Goal: Information Seeking & Learning: Learn about a topic

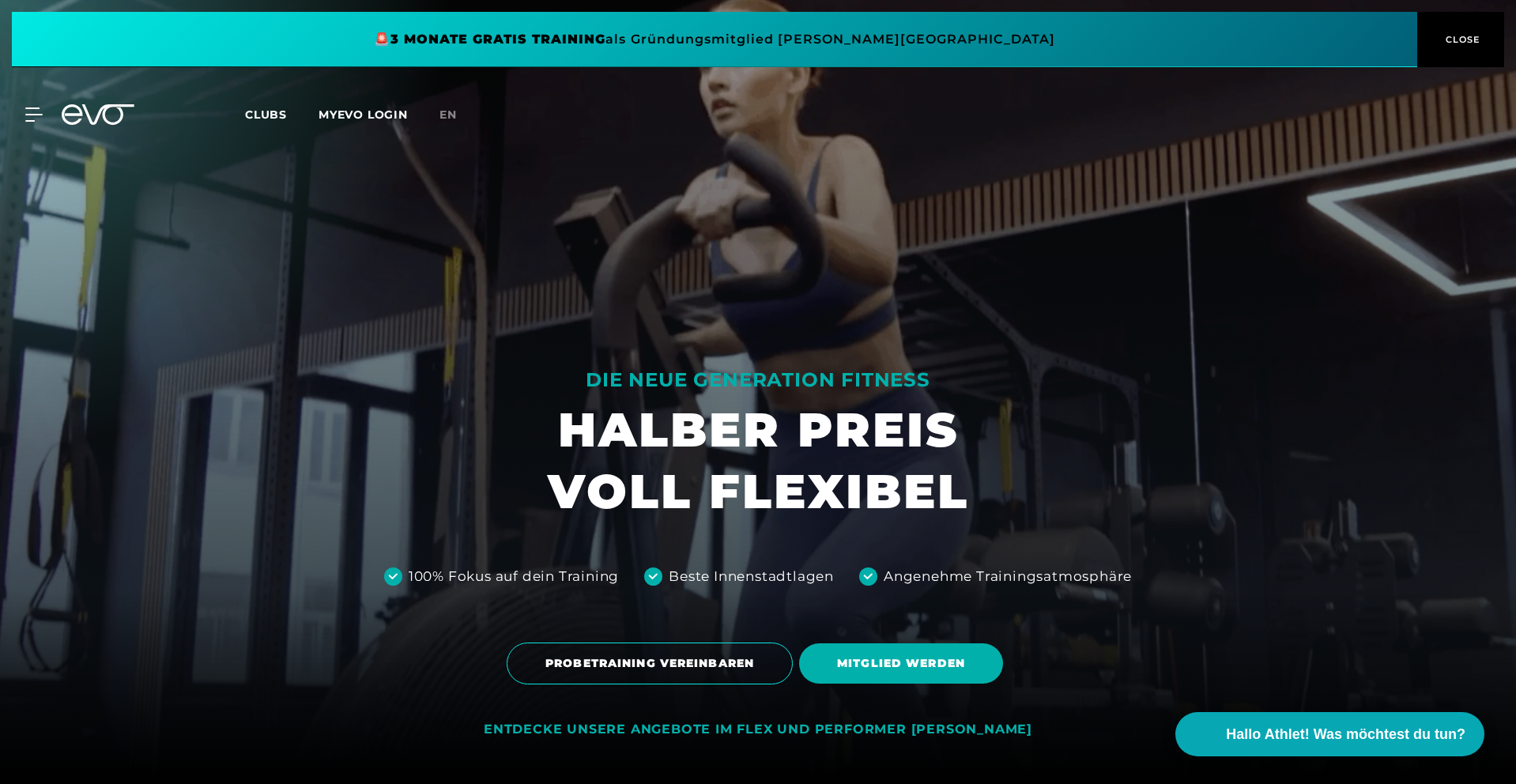
click at [271, 118] on span "Clubs" at bounding box center [266, 114] width 42 height 14
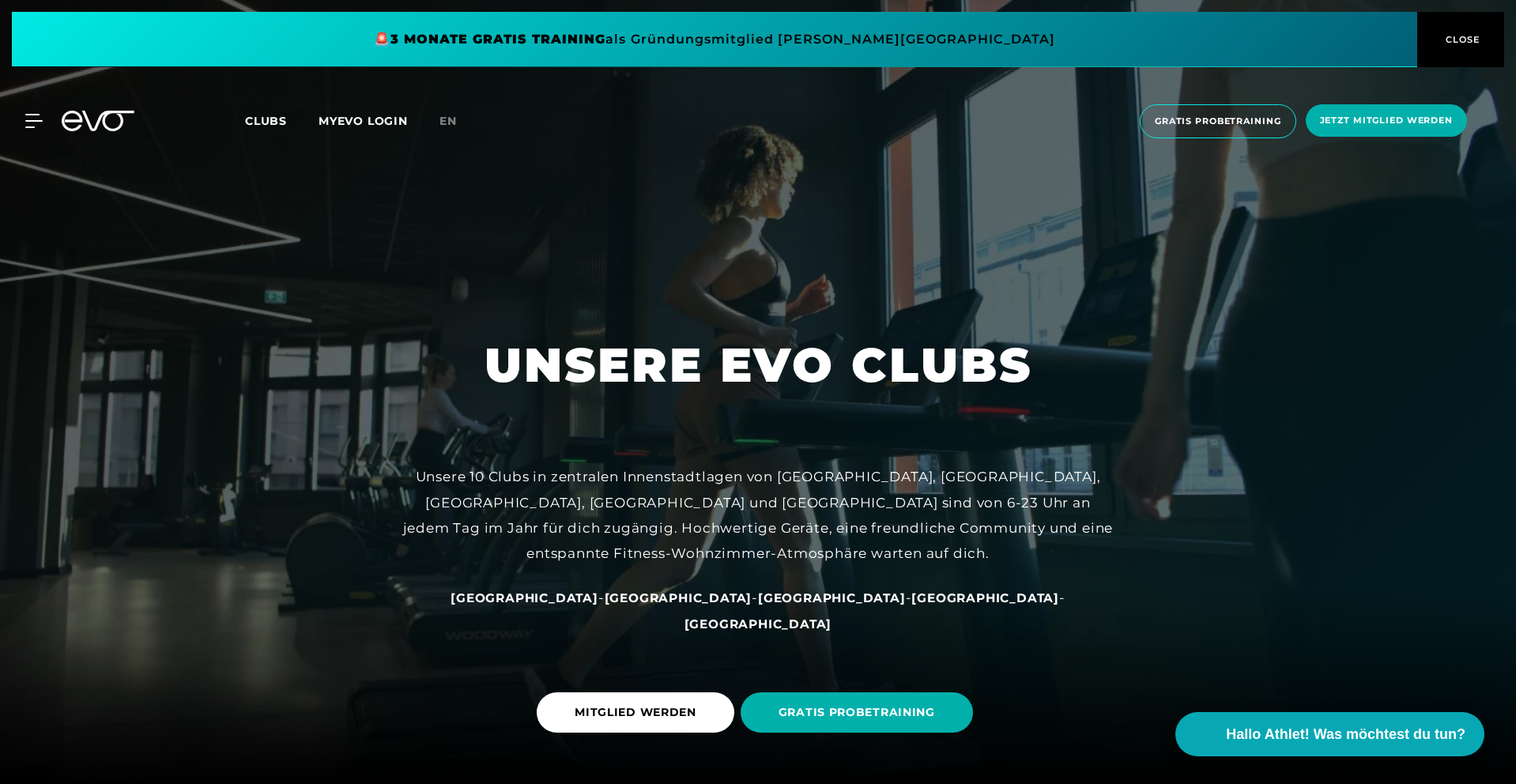
click at [272, 118] on span "Clubs" at bounding box center [266, 121] width 42 height 14
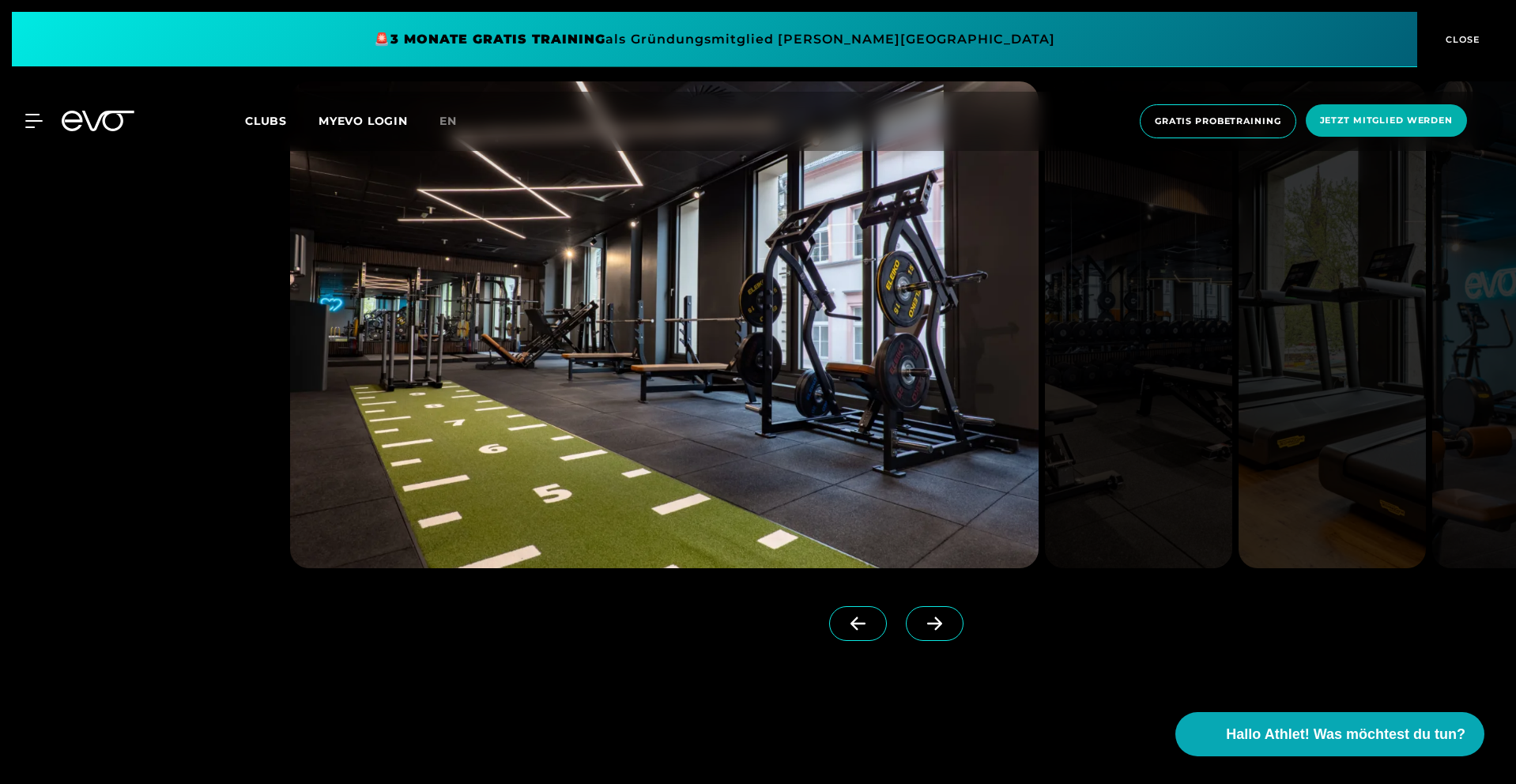
scroll to position [4651, 0]
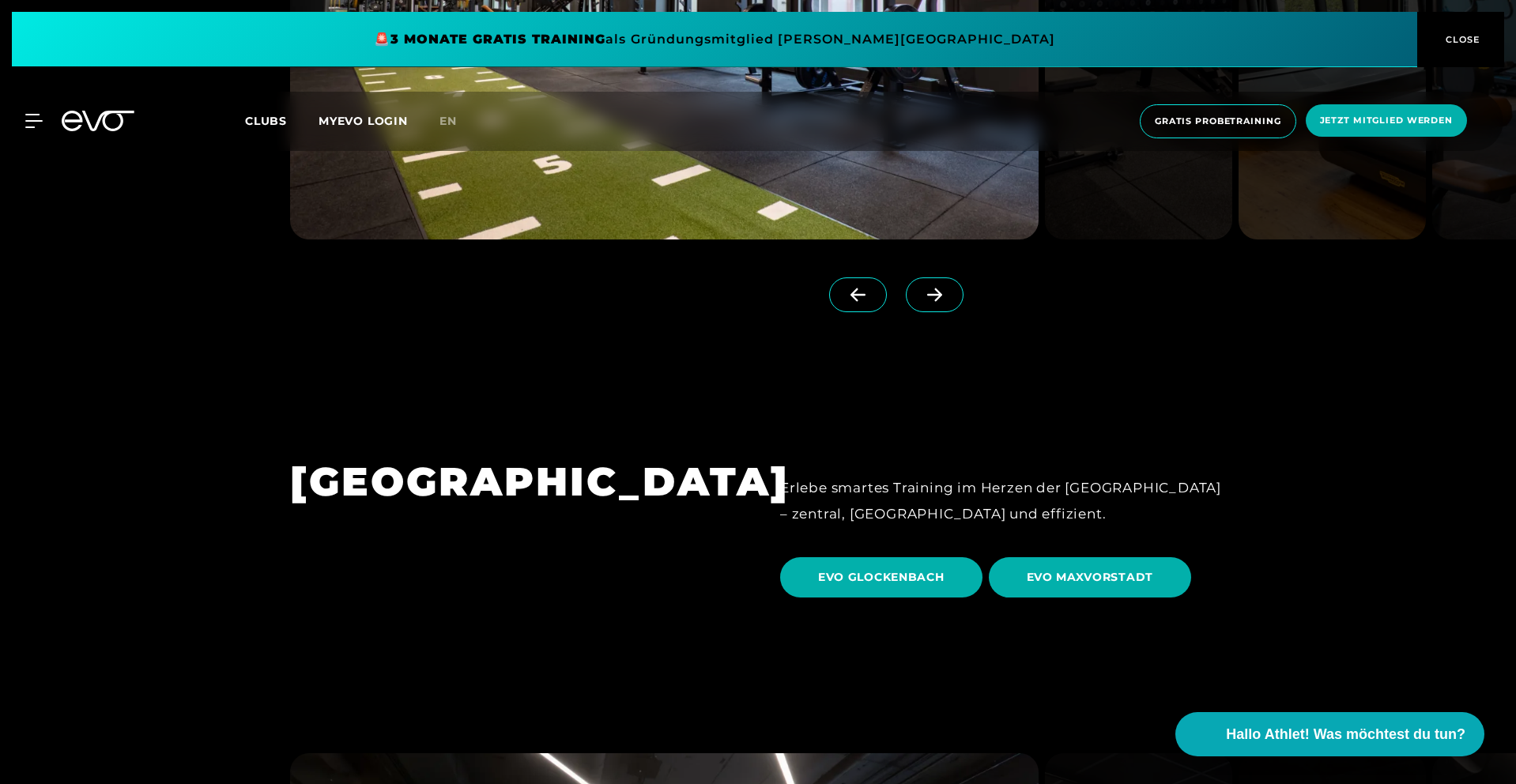
click at [28, 132] on div "MyEVO Login Über EVO Mitgliedschaften Probetraining TAGESPASS EVO Studios [GEOG…" at bounding box center [758, 121] width 1510 height 59
click at [29, 124] on icon at bounding box center [36, 121] width 23 height 14
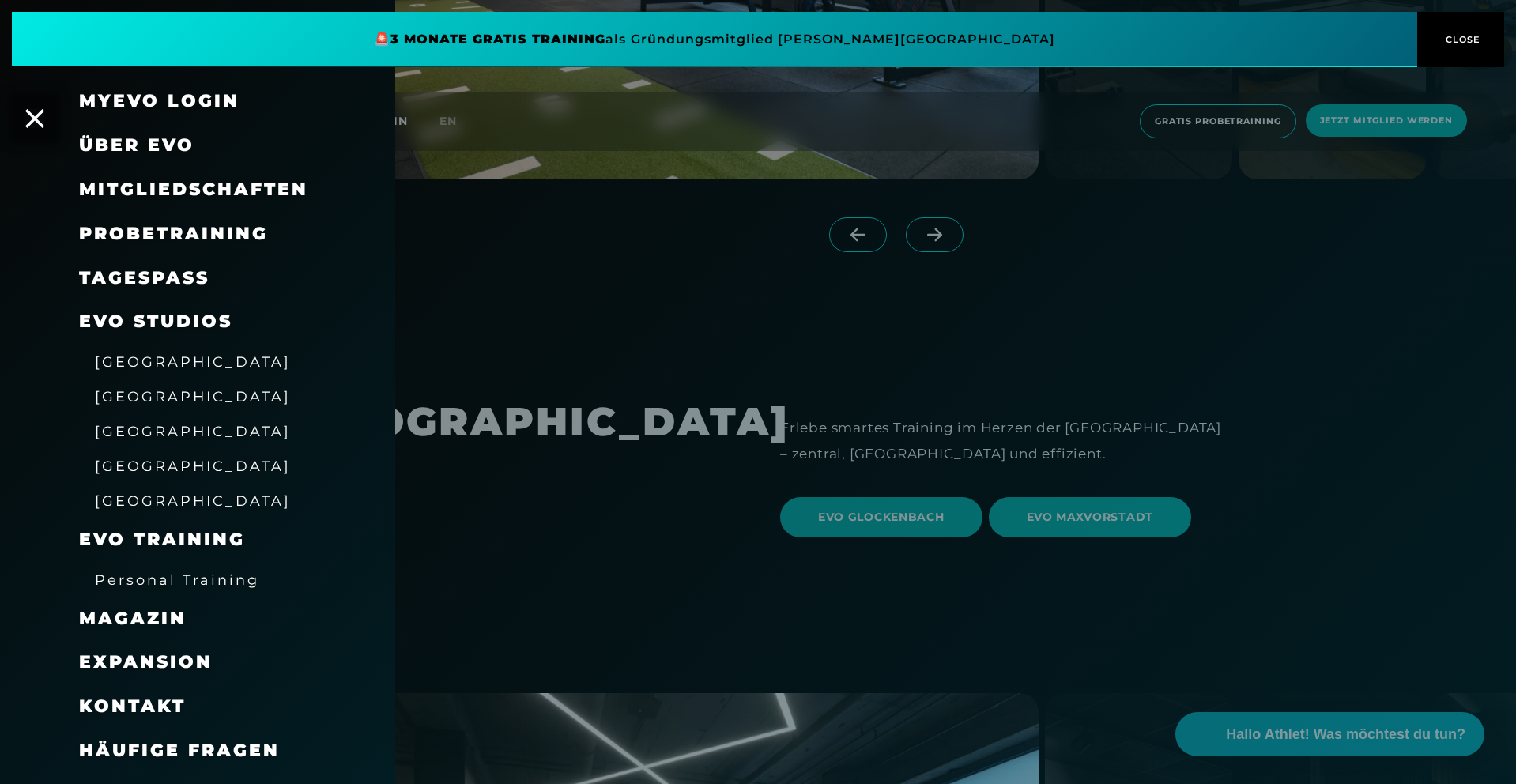
scroll to position [4410, 0]
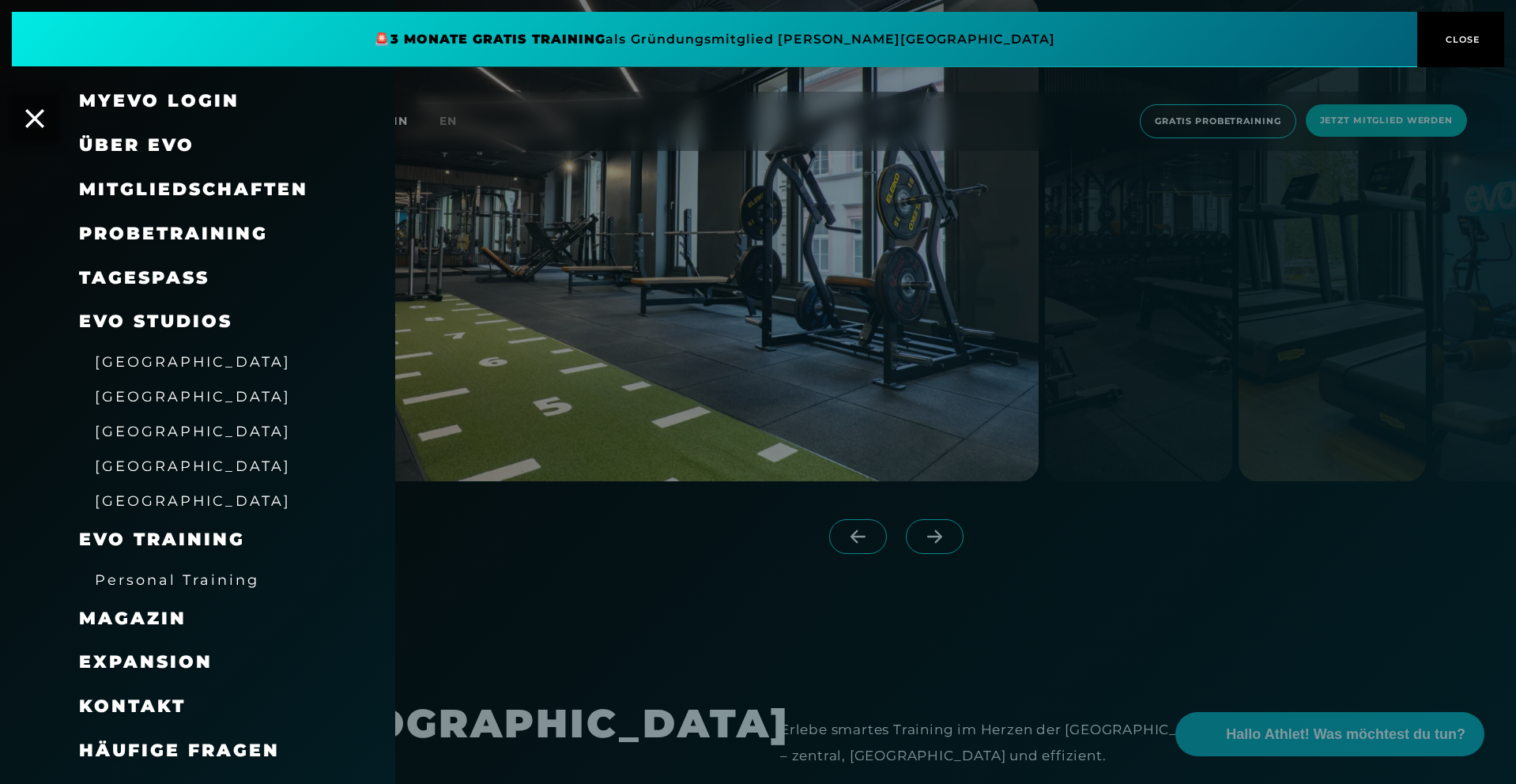
click at [126, 149] on span "Über EVO" at bounding box center [136, 144] width 115 height 21
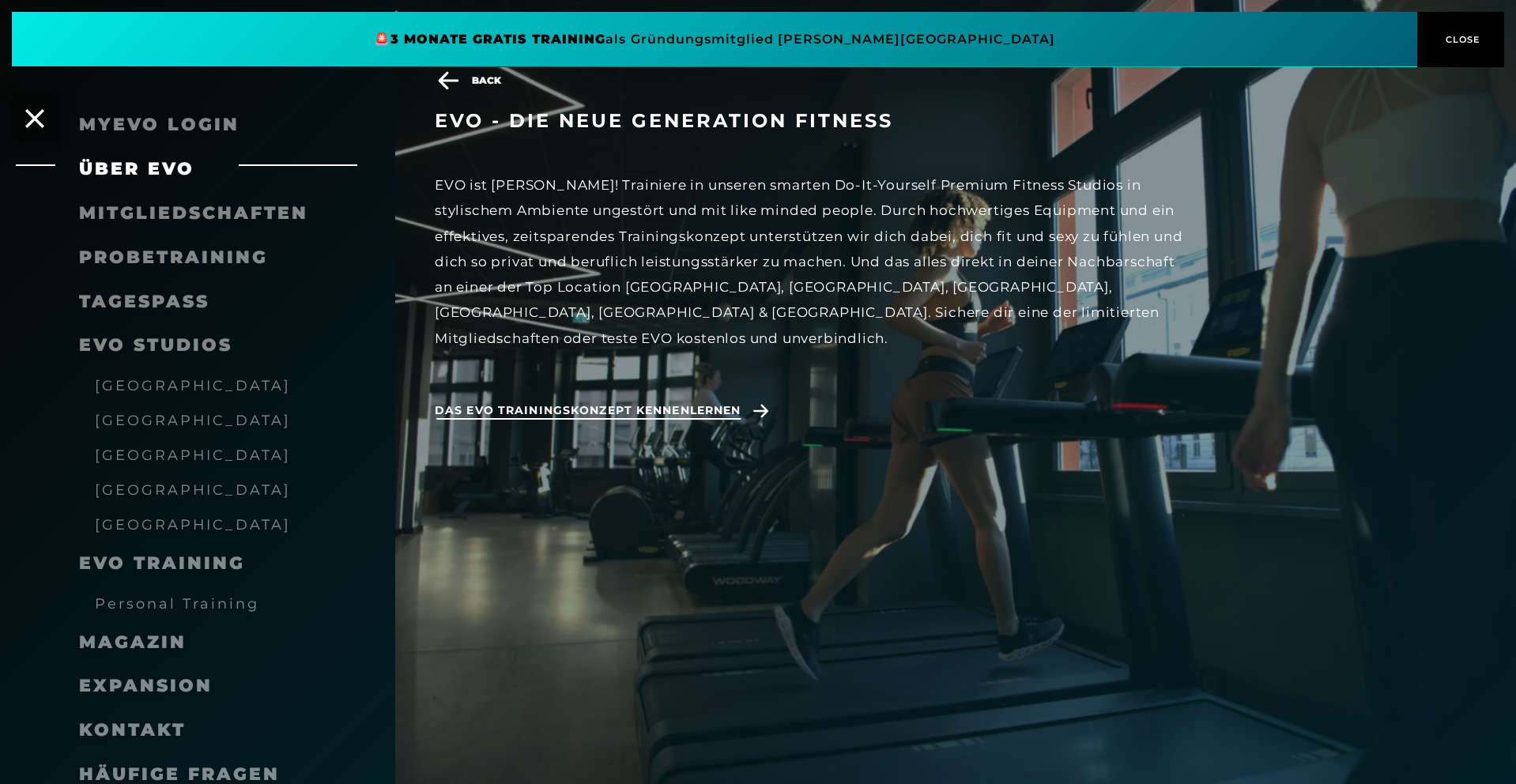
click at [664, 402] on span "Das EVO Trainingskonzept kennenlernen" at bounding box center [587, 410] width 306 height 17
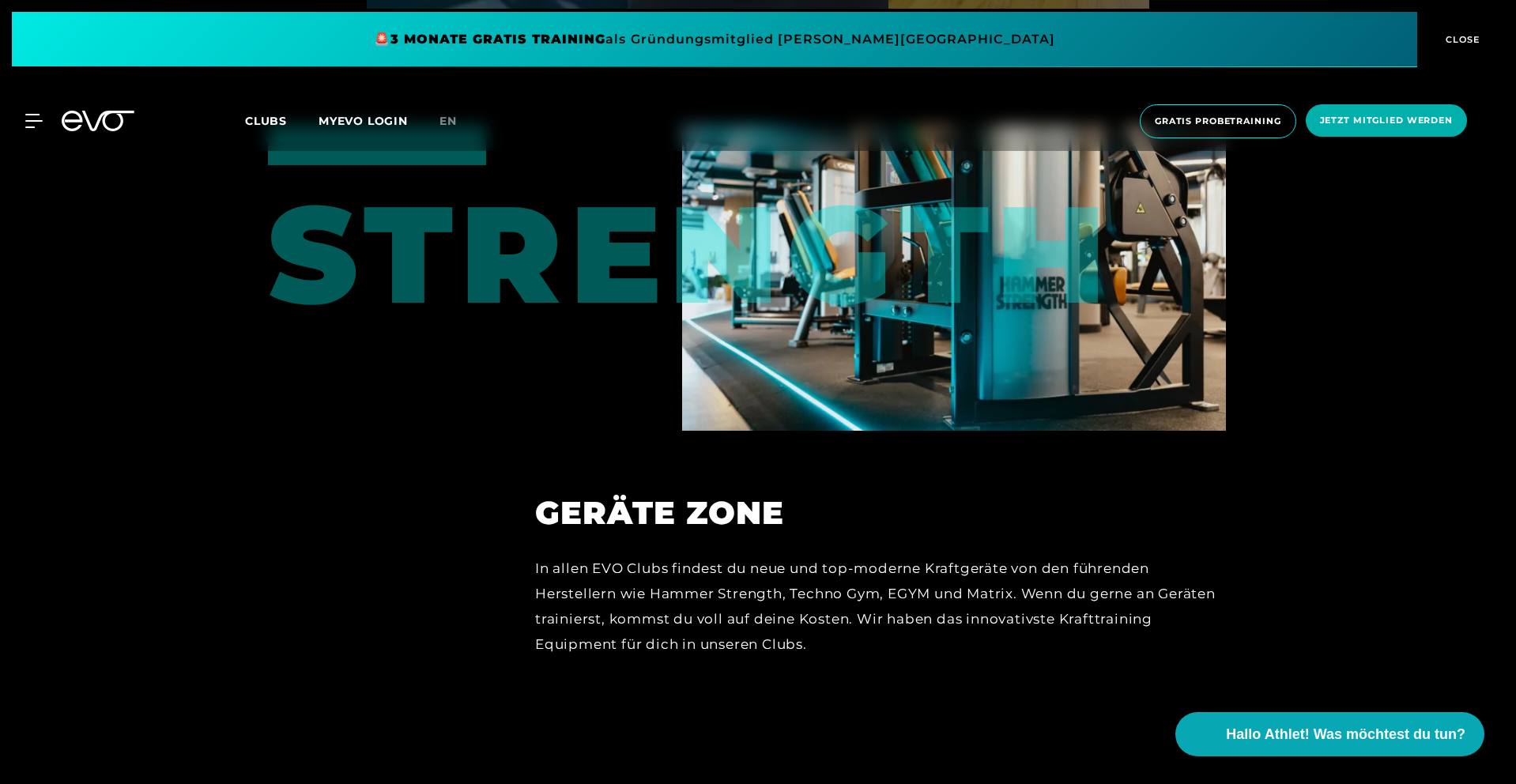
scroll to position [7142, 0]
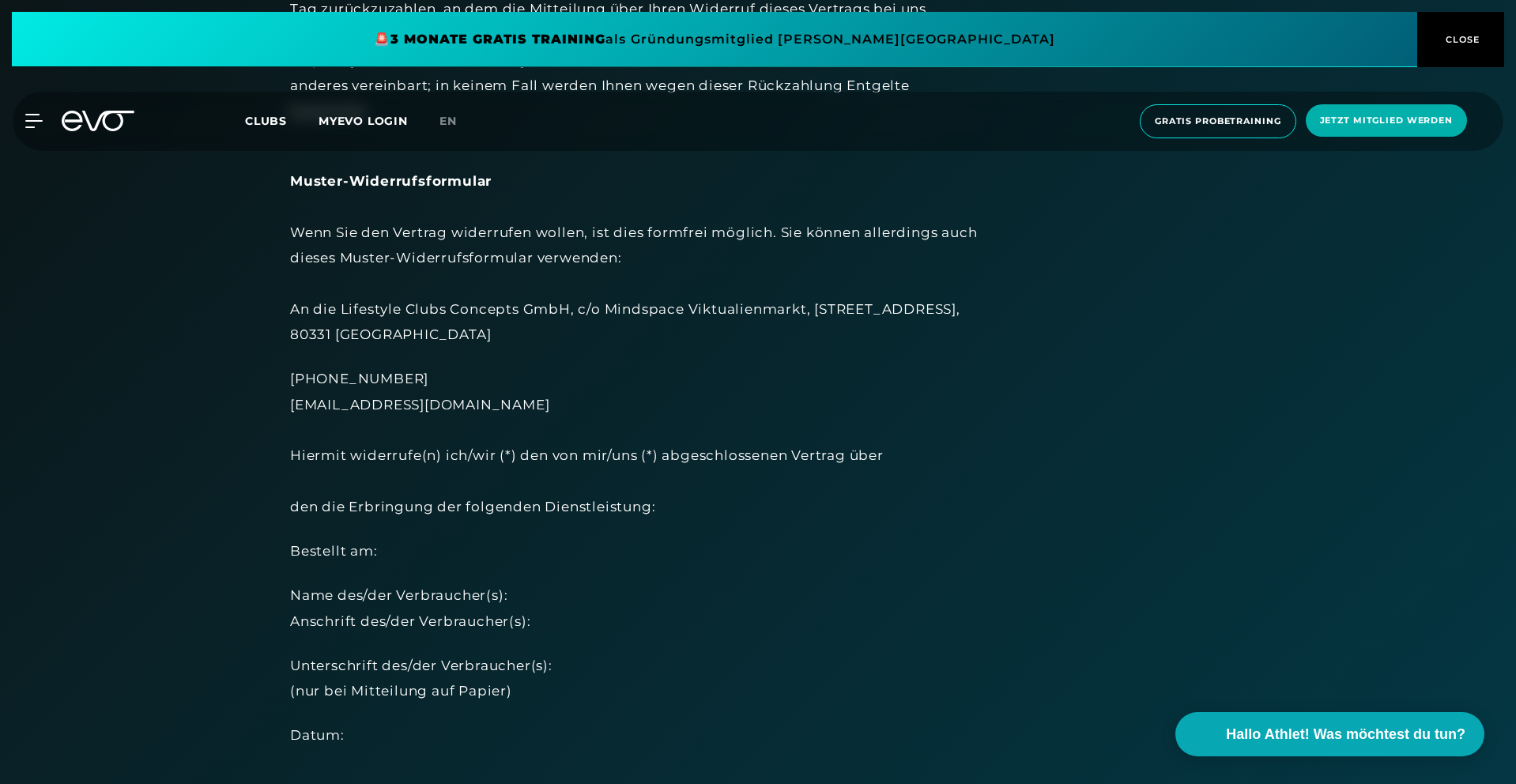
scroll to position [1382, 0]
